Goal: Task Accomplishment & Management: Manage account settings

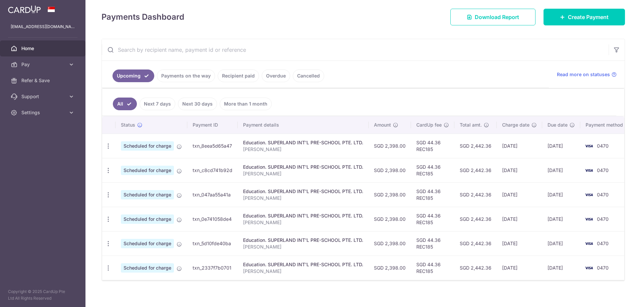
scroll to position [99, 0]
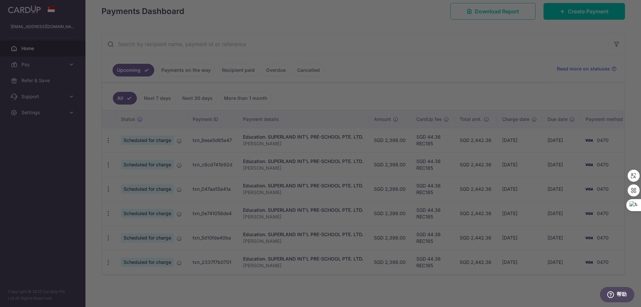
drag, startPoint x: 526, startPoint y: 137, endPoint x: 445, endPoint y: 133, distance: 81.6
click at [445, 133] on body "[EMAIL_ADDRESS][DOMAIN_NAME] Home Pay Payments Recipients Cards Refer & Save Su…" at bounding box center [320, 153] width 641 height 307
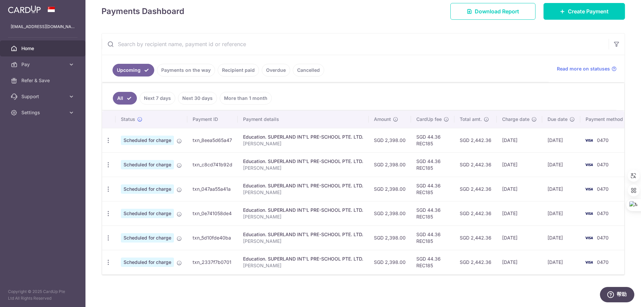
click at [558, 138] on td "[DATE]" at bounding box center [562, 140] width 38 height 24
click at [111, 137] on icon "button" at bounding box center [108, 140] width 7 height 7
click at [153, 172] on span "Cancel payment" at bounding box center [144, 175] width 45 height 8
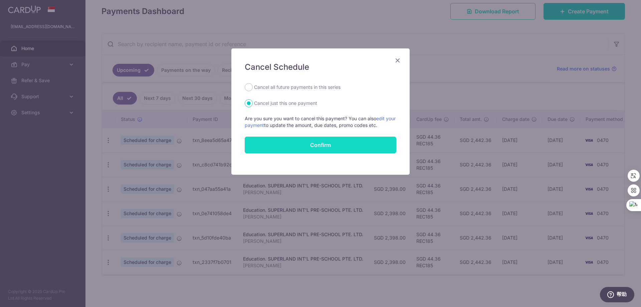
click at [334, 147] on input "Confirm" at bounding box center [321, 145] width 152 height 17
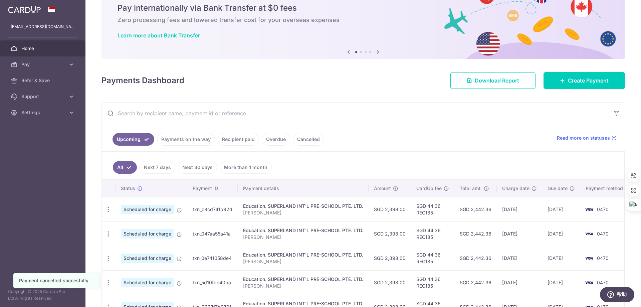
scroll to position [75, 0]
